Goal: Register for event/course

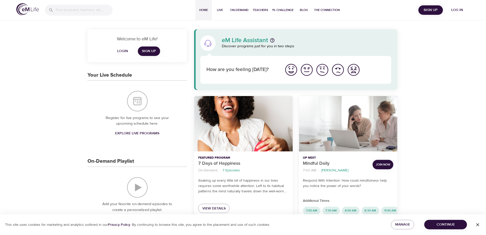
click at [123, 51] on span "Login" at bounding box center [122, 51] width 12 height 6
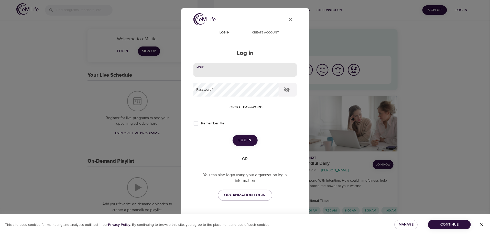
click at [202, 74] on input "email" at bounding box center [244, 70] width 103 height 14
drag, startPoint x: 220, startPoint y: 72, endPoint x: 252, endPoint y: 71, distance: 31.2
click at [252, 71] on input "[PERSON_NAME].[PERSON_NAME]@Cubbygirl1967" at bounding box center [244, 70] width 103 height 14
type input "[PERSON_NAME][EMAIL_ADDRESS][PERSON_NAME][DOMAIN_NAME]"
click at [232, 135] on button "Log in" at bounding box center [244, 140] width 25 height 11
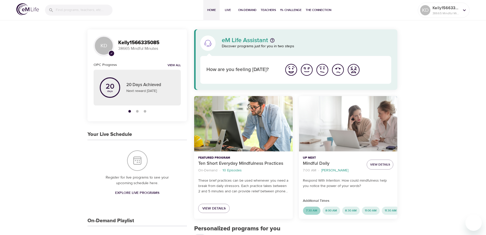
click at [311, 209] on span "7:30 AM" at bounding box center [311, 211] width 17 height 4
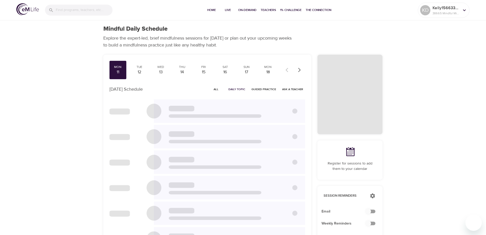
checkbox input "true"
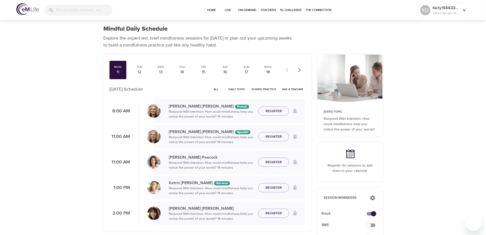
click at [117, 71] on div "11" at bounding box center [117, 72] width 13 height 6
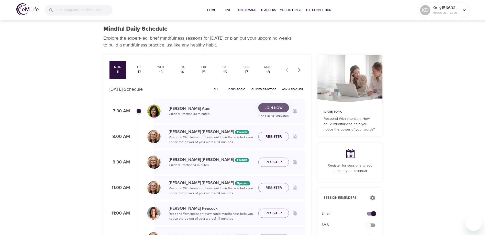
click at [270, 109] on span "Join Now" at bounding box center [274, 108] width 18 height 6
